Goal: Information Seeking & Learning: Learn about a topic

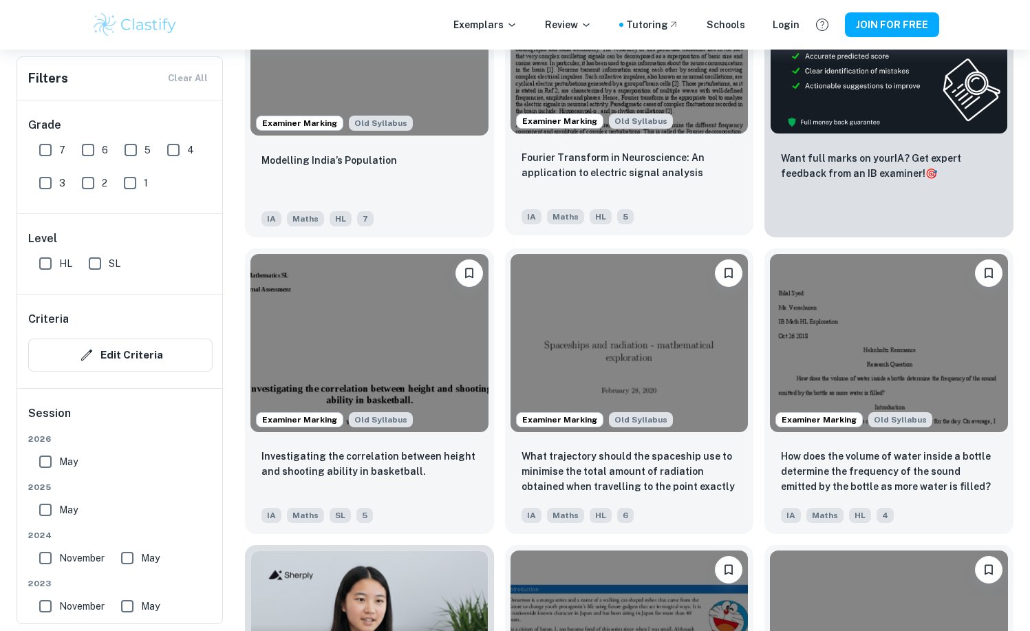
scroll to position [545, 0]
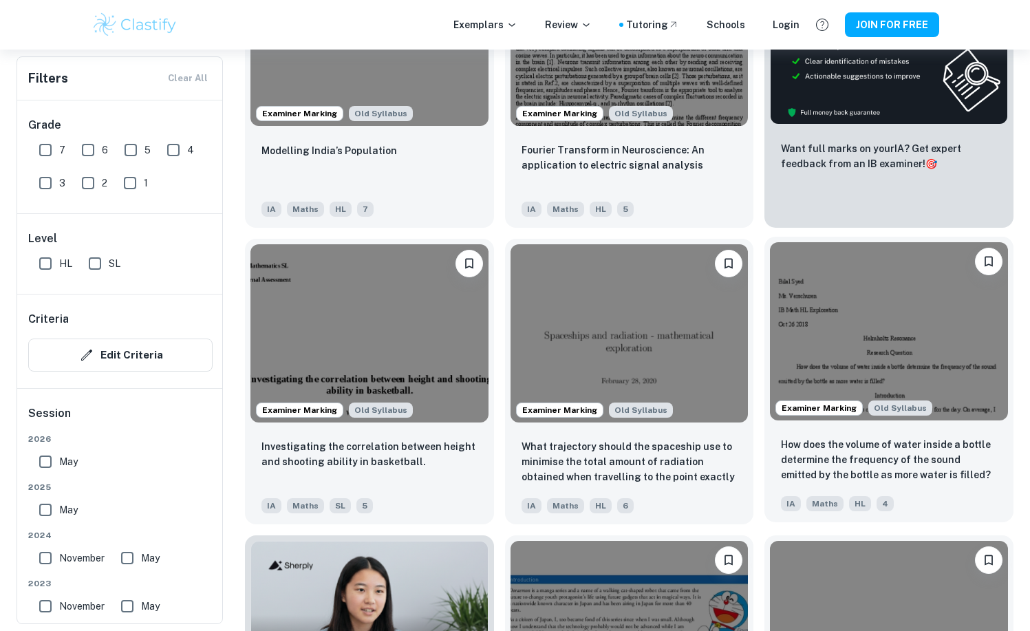
click at [842, 356] on img at bounding box center [889, 331] width 238 height 178
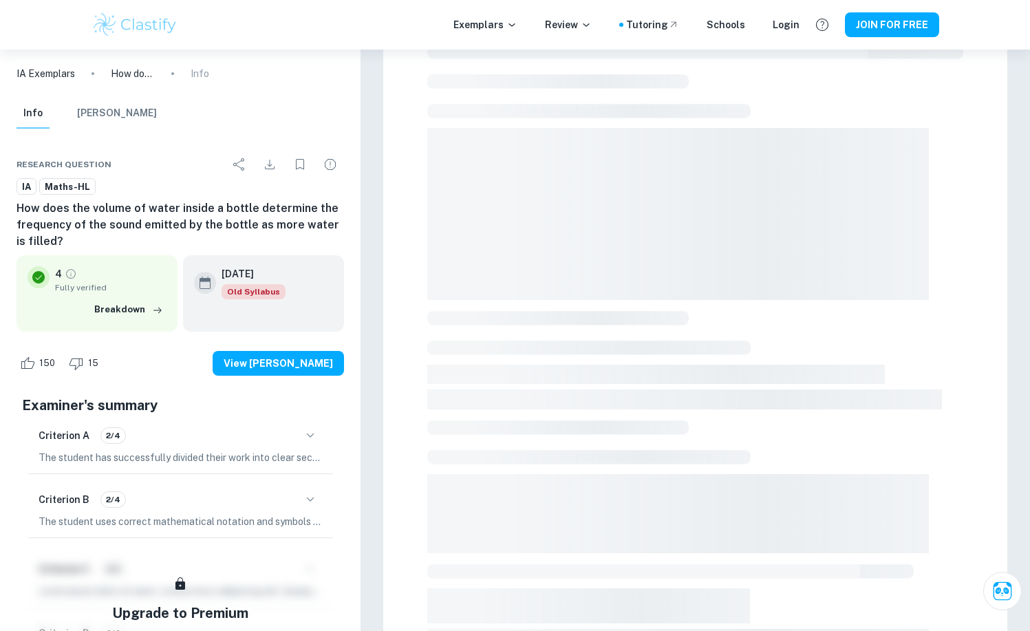
scroll to position [316, 0]
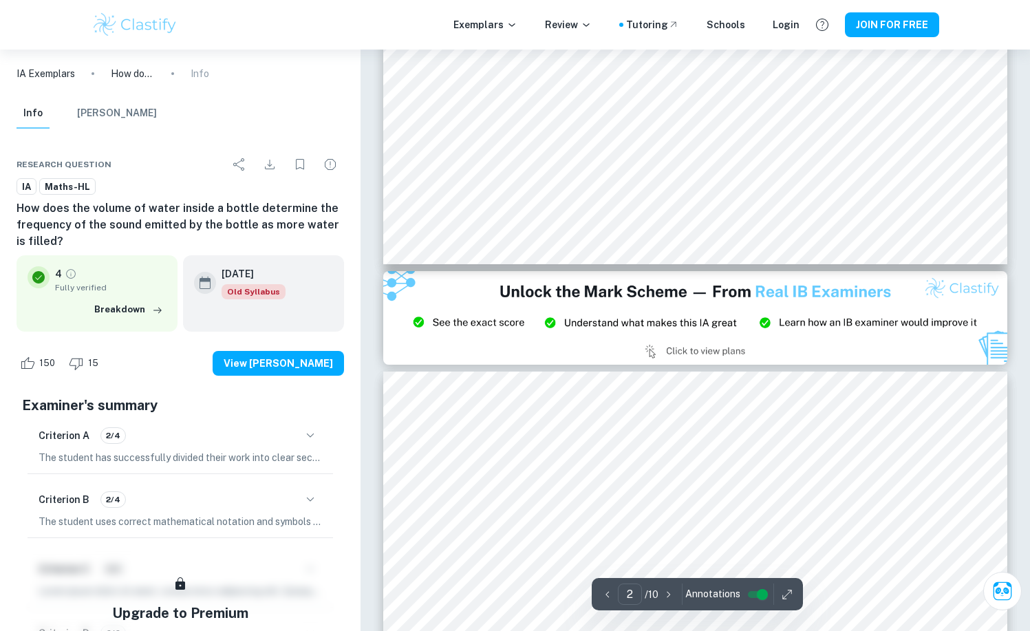
type input "3"
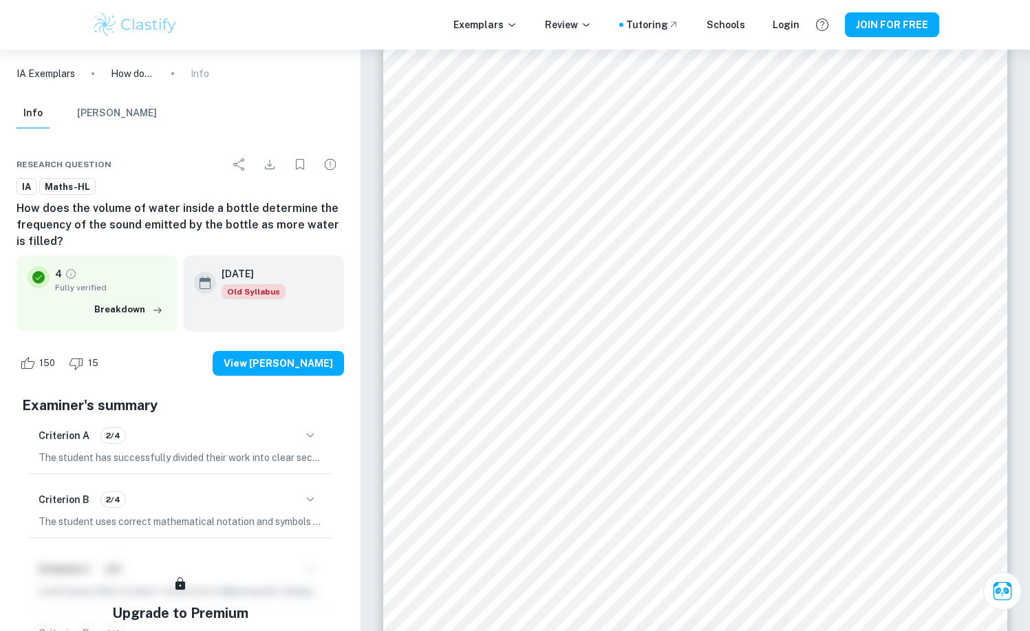
scroll to position [2043, 0]
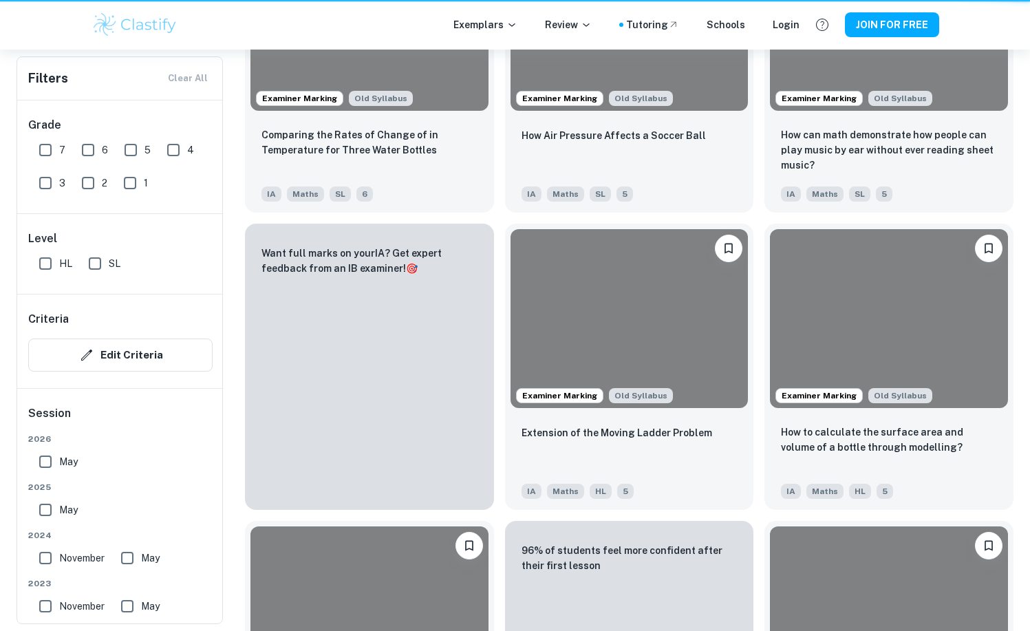
scroll to position [545, 0]
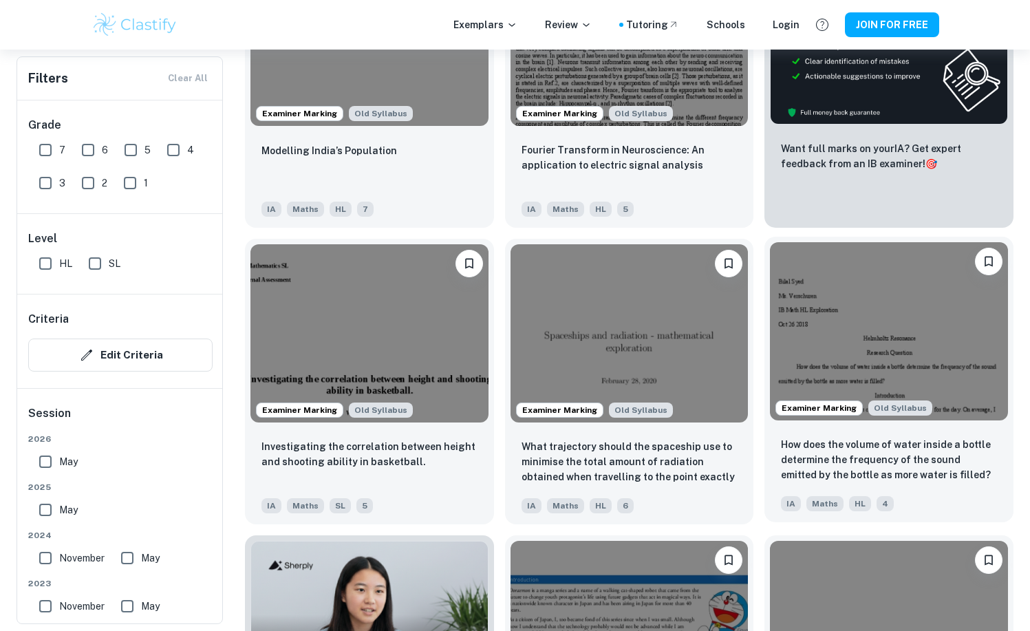
click at [905, 353] on img at bounding box center [889, 331] width 238 height 178
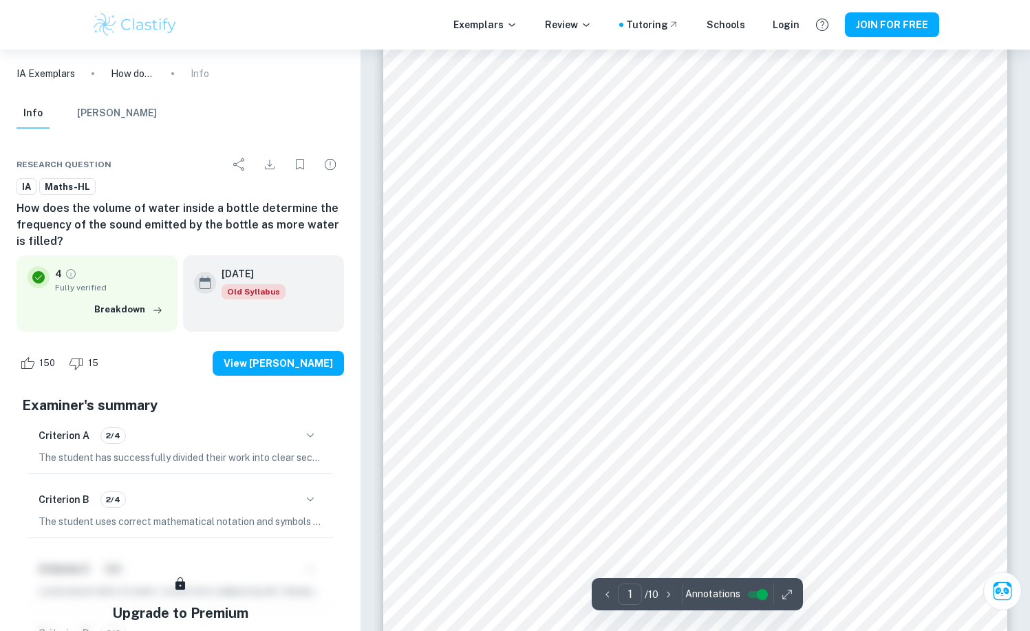
scroll to position [37, 0]
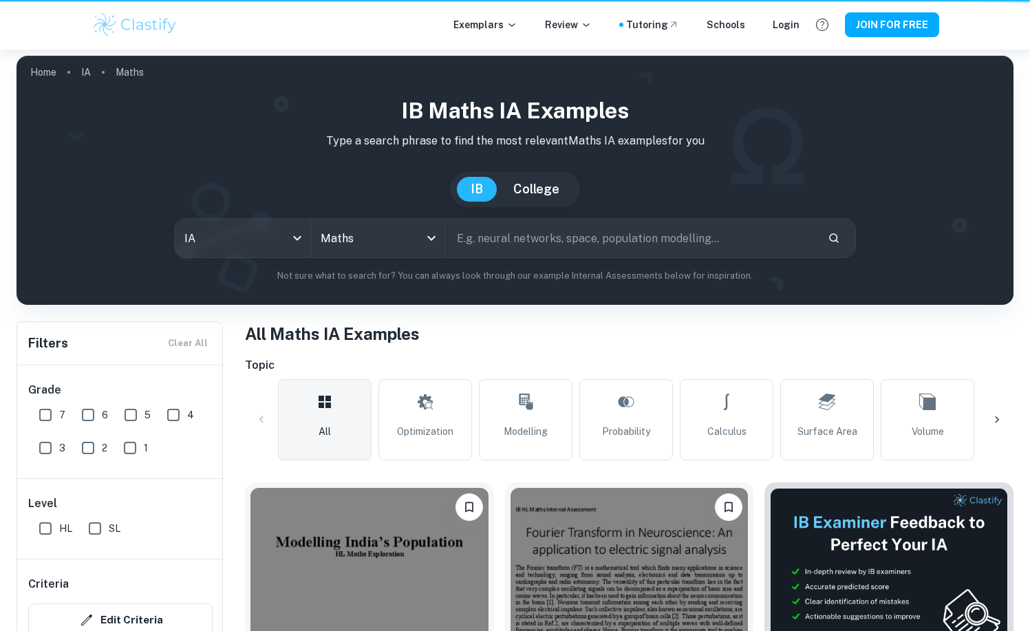
scroll to position [545, 0]
